Goal: Information Seeking & Learning: Learn about a topic

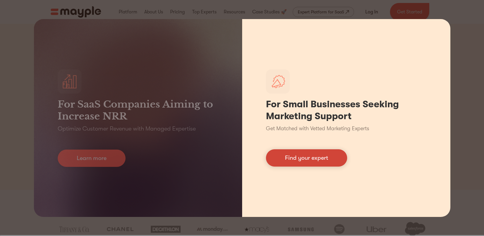
scroll to position [455, 0]
click at [327, 161] on link "Find your expert" at bounding box center [306, 157] width 81 height 17
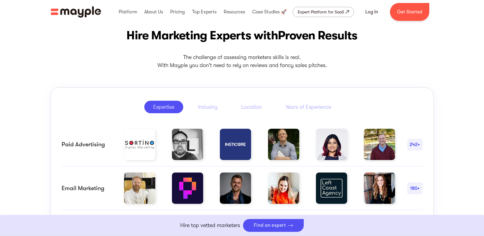
scroll to position [250, 0]
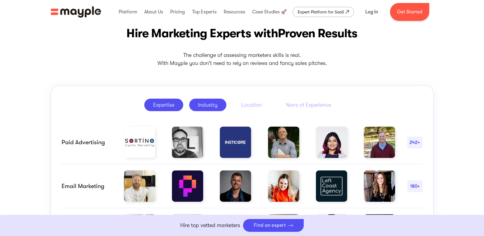
click at [208, 110] on link "Industry" at bounding box center [207, 104] width 37 height 12
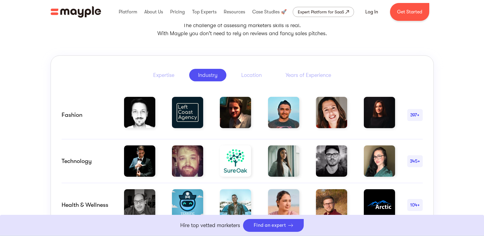
scroll to position [279, 0]
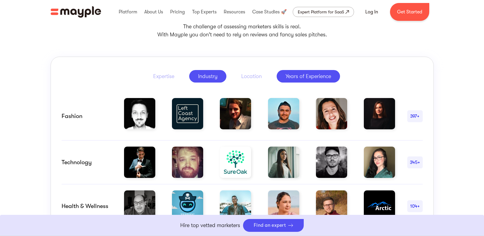
click at [305, 76] on div "Years of Experience" at bounding box center [309, 76] width 46 height 7
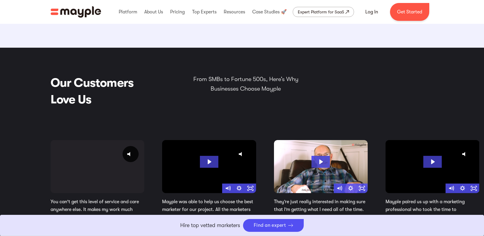
scroll to position [918, 0]
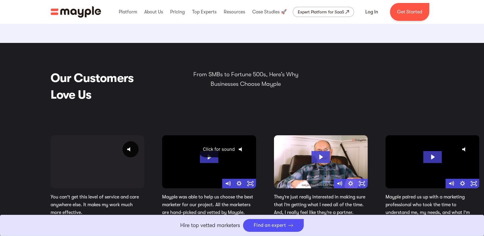
click at [240, 152] on icon "@keyframes VOLUME_SMALL_WAVE_FLASH { 0% { opacity: 0; } 33% { opacity: 1; } 66%…" at bounding box center [242, 149] width 15 height 15
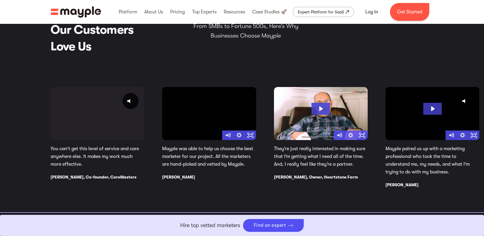
scroll to position [969, 0]
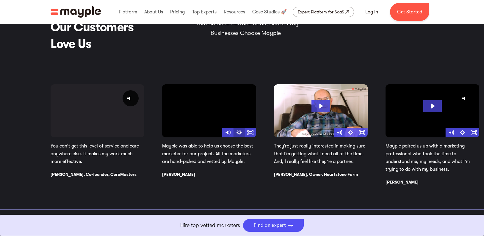
click at [238, 134] on icon "Show settings menu" at bounding box center [238, 133] width 11 height 10
click at [244, 112] on span "1x" at bounding box center [246, 113] width 14 height 10
click at [238, 118] on label "1.75x" at bounding box center [239, 117] width 34 height 10
click at [223, 112] on input "1.75x" at bounding box center [222, 112] width 0 height 0
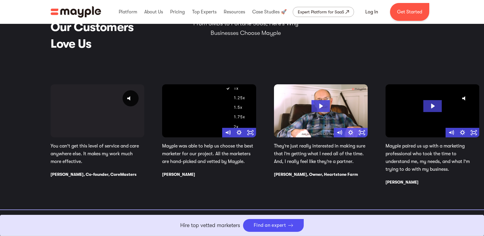
radio input "true"
click at [238, 132] on icon "Show settings menu" at bounding box center [238, 132] width 5 height 5
click at [235, 112] on span "Speed" at bounding box center [232, 113] width 14 height 10
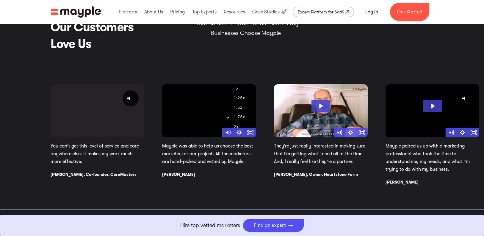
click at [235, 109] on label "1.5x" at bounding box center [239, 107] width 34 height 10
click at [223, 103] on input "1.5x" at bounding box center [222, 102] width 0 height 0
radio input "true"
click at [257, 161] on div "Click for sound @keyframes VOLUME_SMALL_WAVE_FLASH { 0% { opacity: 0; } 33% { o…" at bounding box center [265, 134] width 429 height 100
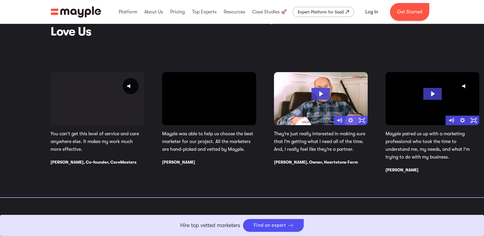
scroll to position [828, 0]
